Goal: Task Accomplishment & Management: Manage account settings

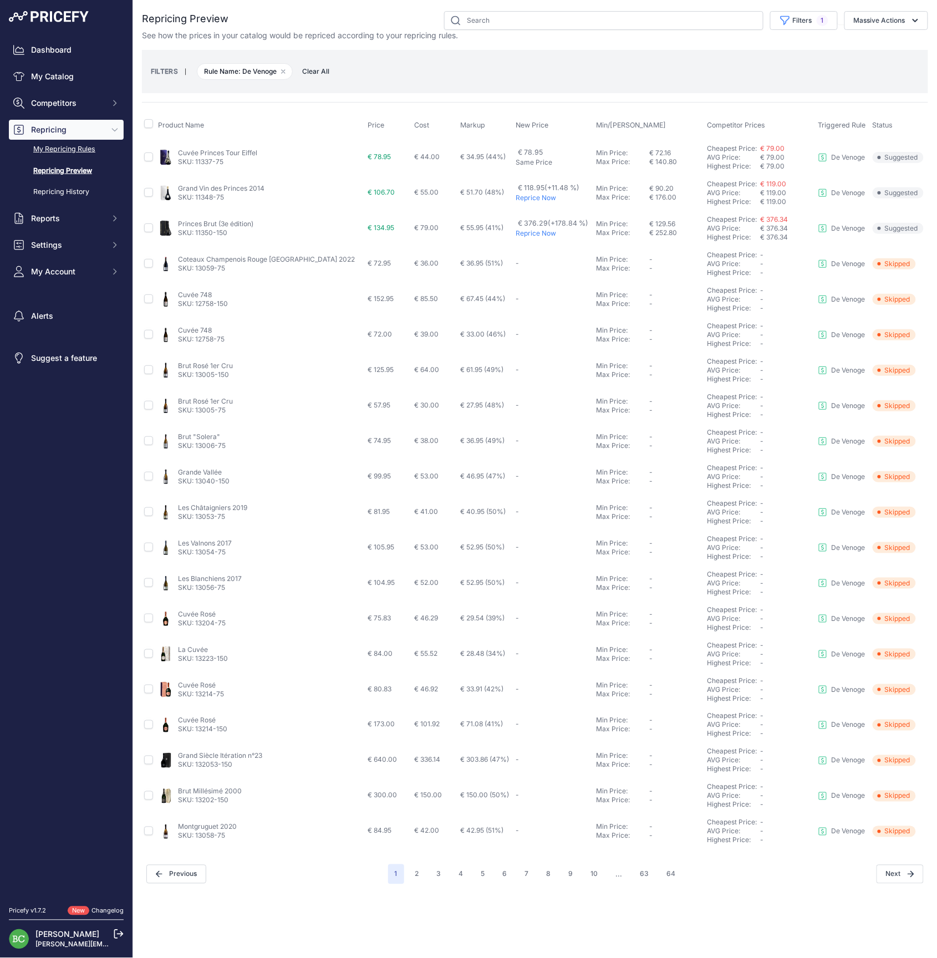
click at [56, 159] on link "My Repricing Rules" at bounding box center [66, 149] width 115 height 19
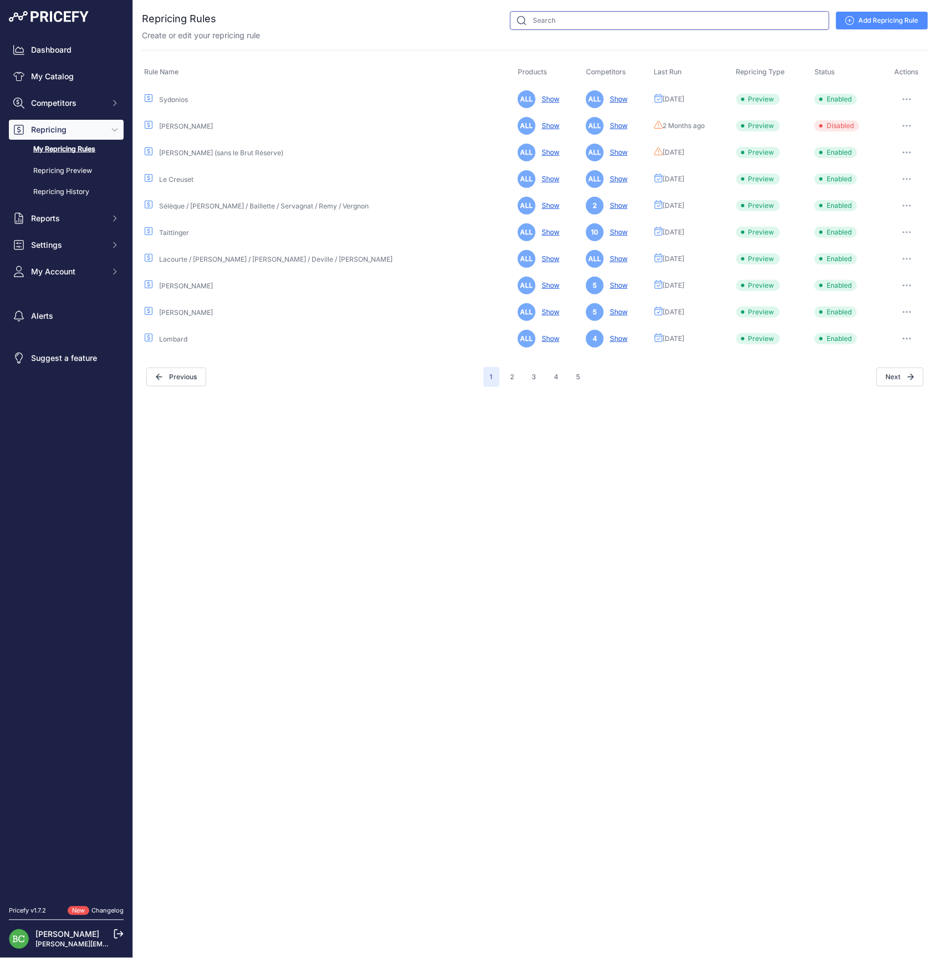
click at [562, 24] on input "text" at bounding box center [669, 20] width 319 height 19
type input "mumm"
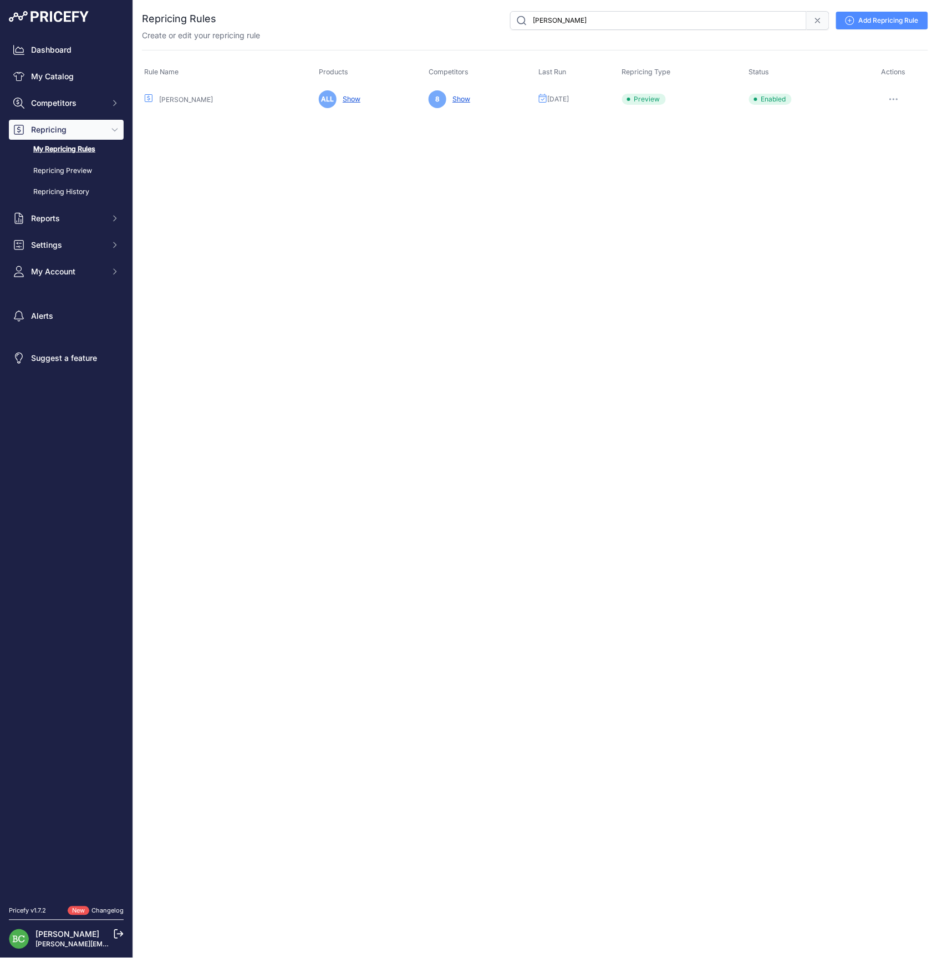
click at [890, 99] on icon "button" at bounding box center [890, 99] width 1 height 1
click at [873, 123] on link "Edit" at bounding box center [890, 123] width 71 height 18
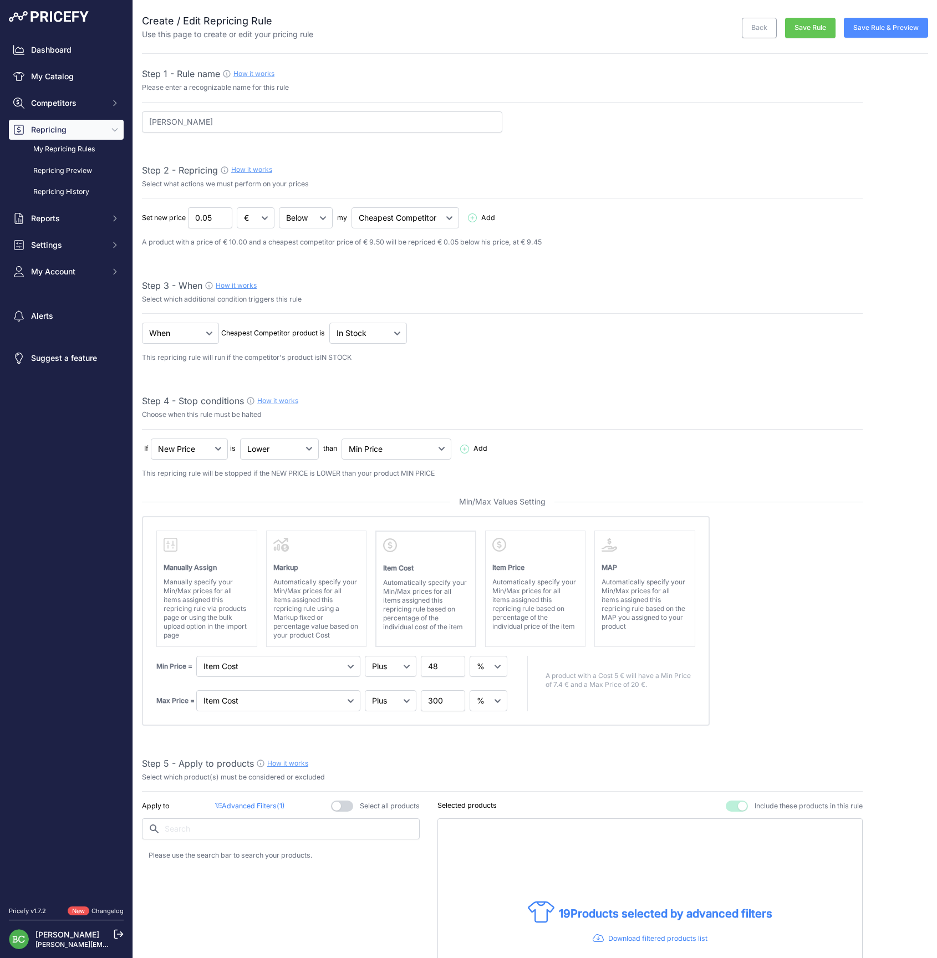
select select "percentage"
select select "7"
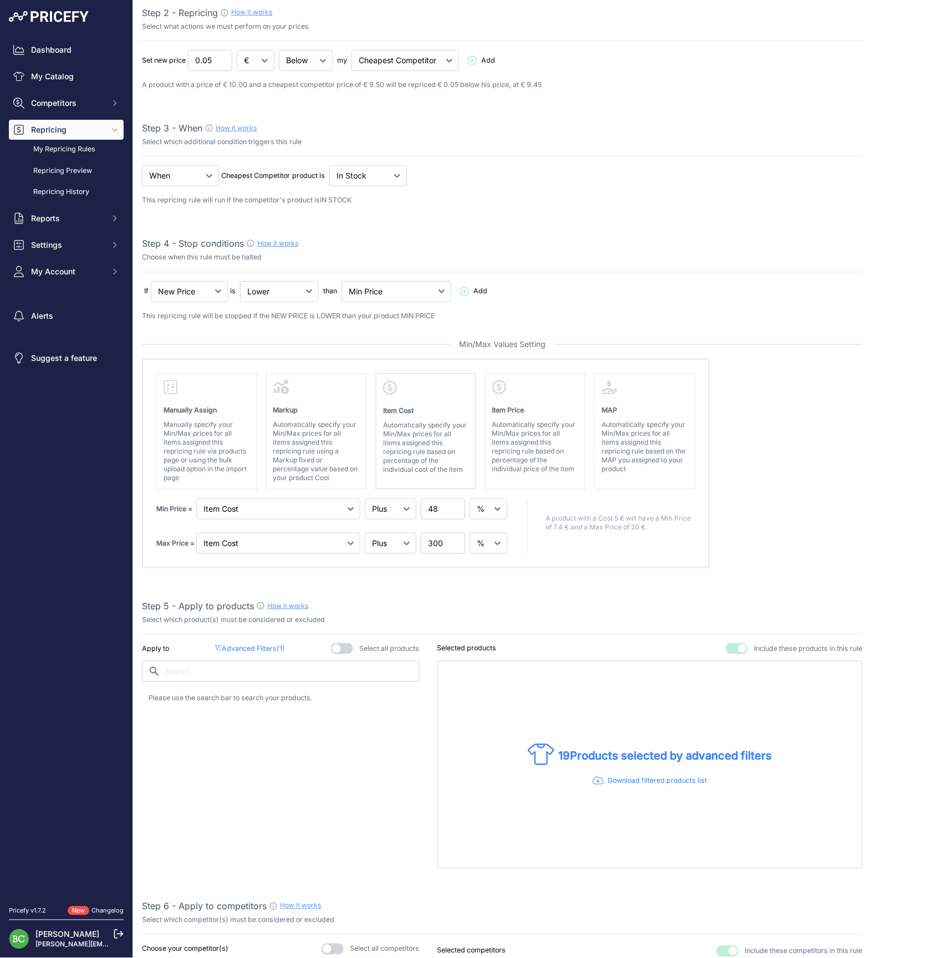
scroll to position [273, 0]
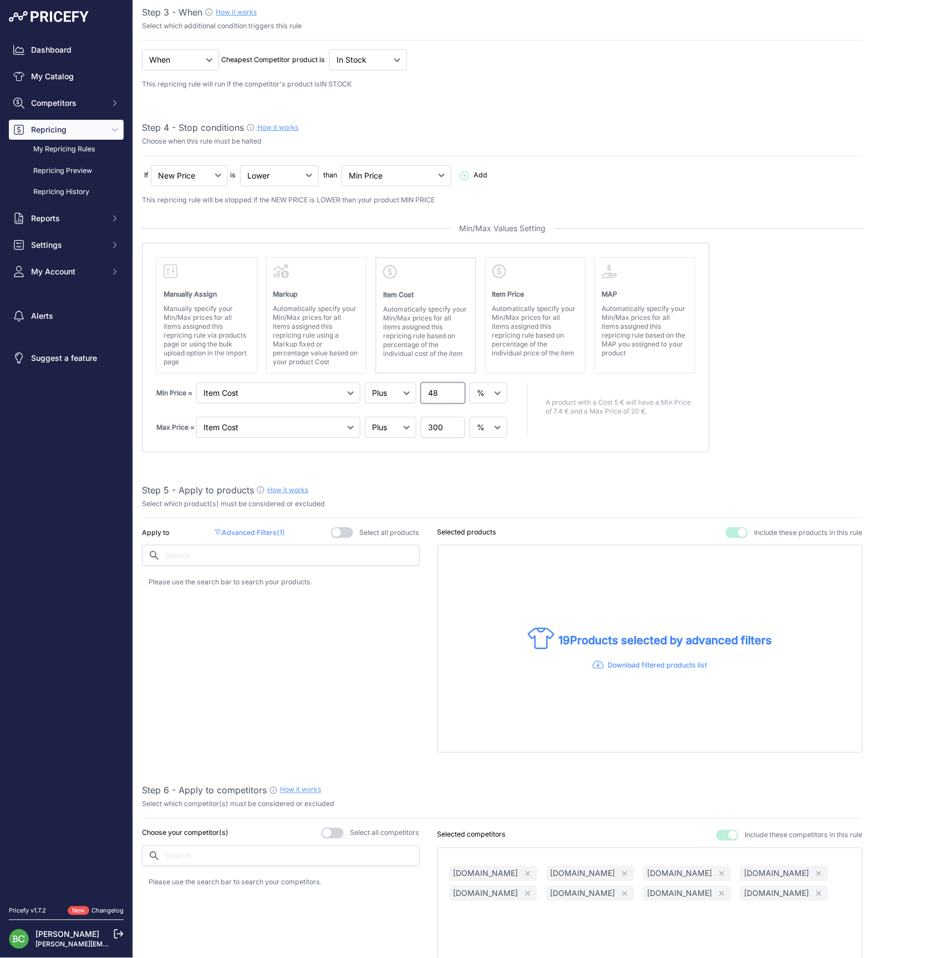
drag, startPoint x: 401, startPoint y: 388, endPoint x: 392, endPoint y: 388, distance: 10.0
click at [393, 388] on div "Min Price = Markup Item Cost Item Price 48" at bounding box center [332, 393] width 353 height 21
type input "60"
click at [426, 470] on div "Step 1 - Rule name How it works Please enter a recognizable name for this rule …" at bounding box center [502, 742] width 721 height 1896
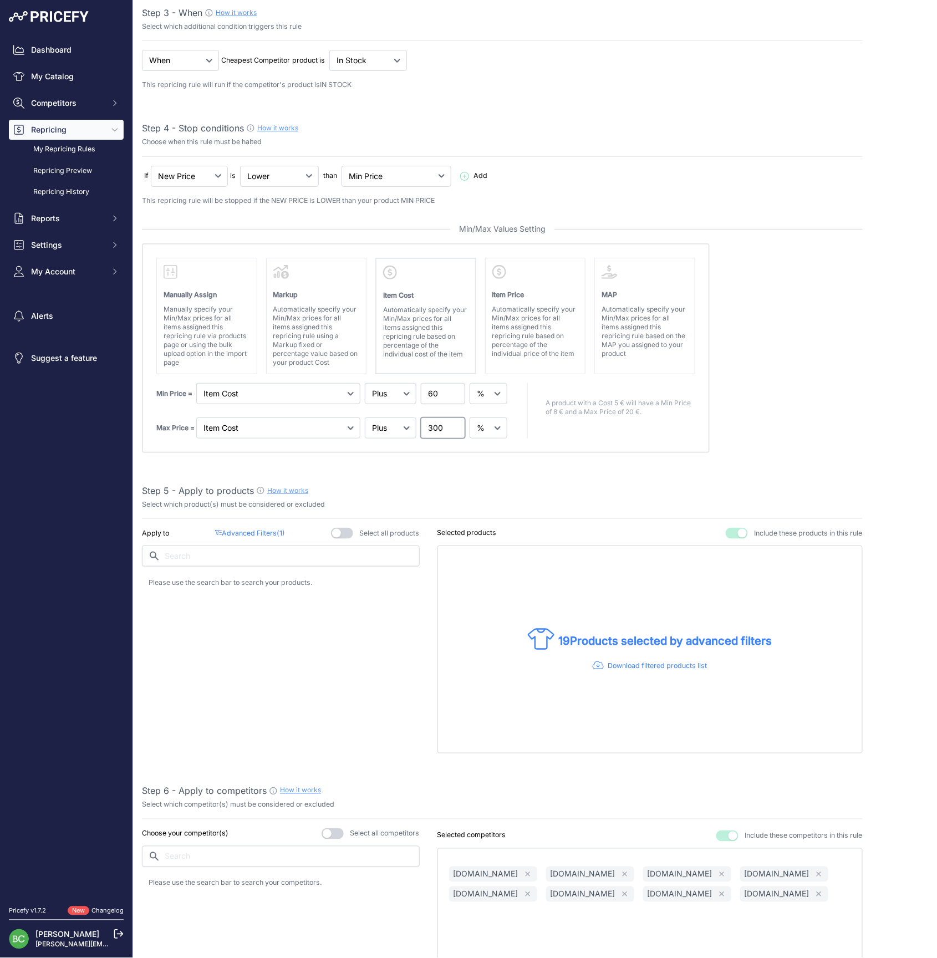
click at [435, 423] on input "300" at bounding box center [443, 428] width 44 height 21
click at [435, 423] on input "300" at bounding box center [443, 426] width 44 height 21
type input "200"
click at [469, 484] on div "Step 5 - Apply to products How it works" at bounding box center [502, 489] width 721 height 13
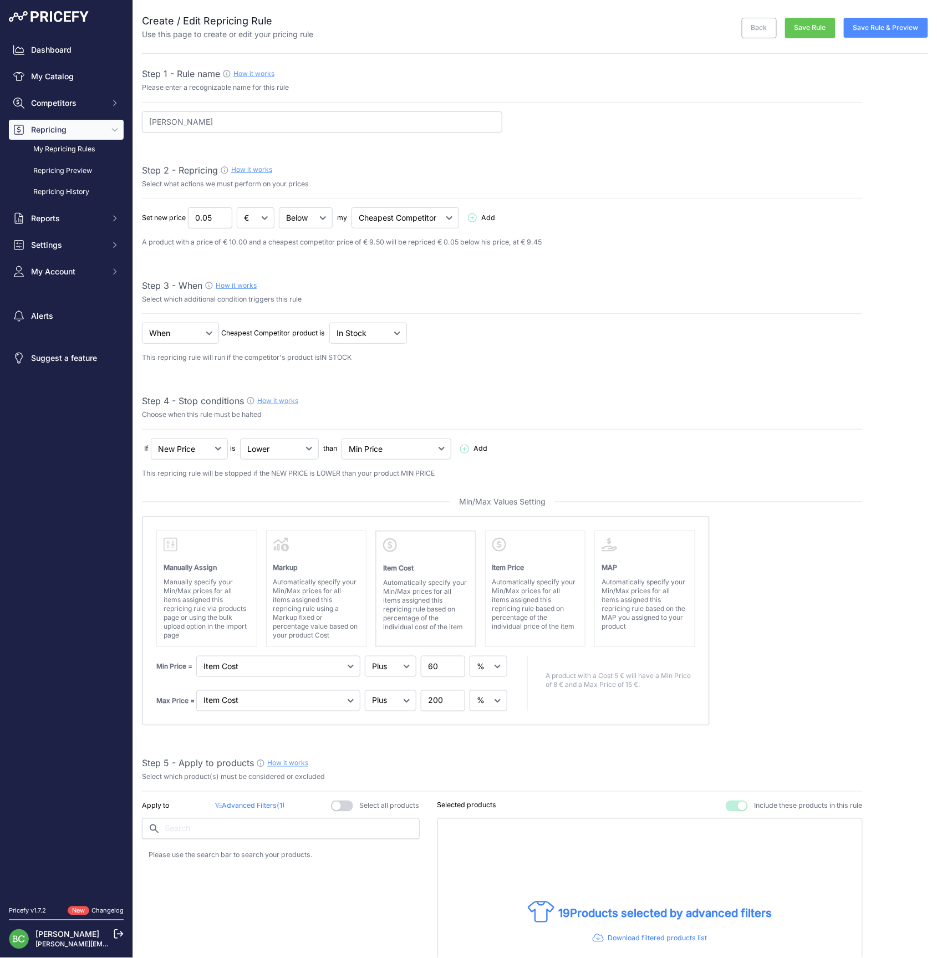
scroll to position [0, 0]
click at [894, 29] on button "Save Rule & Preview" at bounding box center [886, 28] width 84 height 20
